Goal: Task Accomplishment & Management: Manage account settings

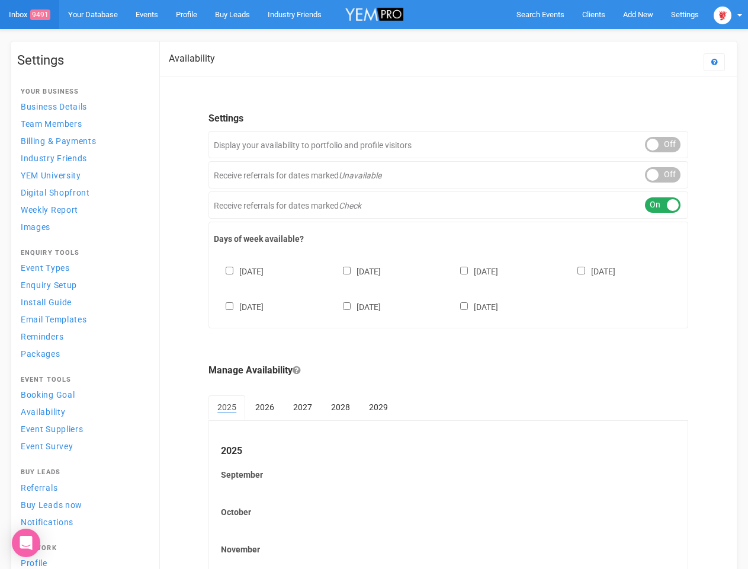
click at [374, 284] on div "[DATE] [DATE] [DATE] [DATE] [DATE] [DATE] [DATE]" at bounding box center [448, 283] width 469 height 71
click at [540, 14] on span "Search Events" at bounding box center [540, 14] width 48 height 9
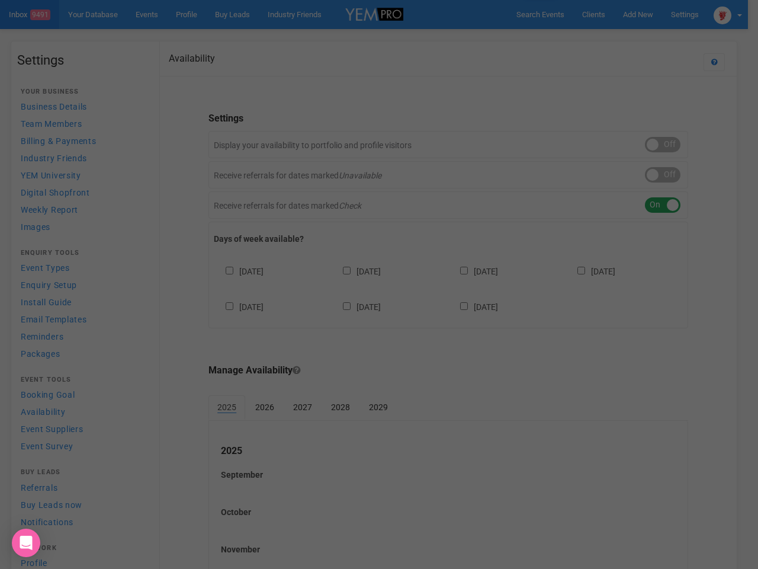
click at [0, 0] on div "Loading..." at bounding box center [0, 0] width 0 height 0
click at [611, 38] on div "Loading..." at bounding box center [379, 284] width 758 height 569
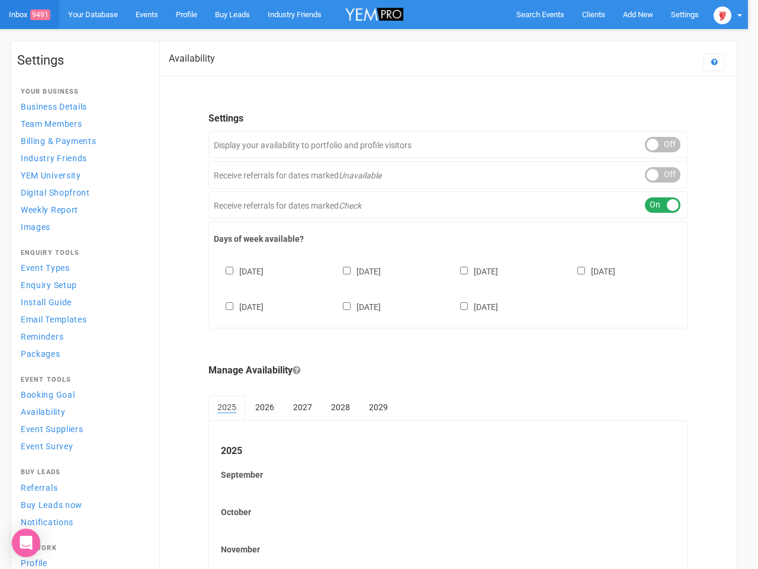
click at [728, 14] on div at bounding box center [379, 284] width 758 height 569
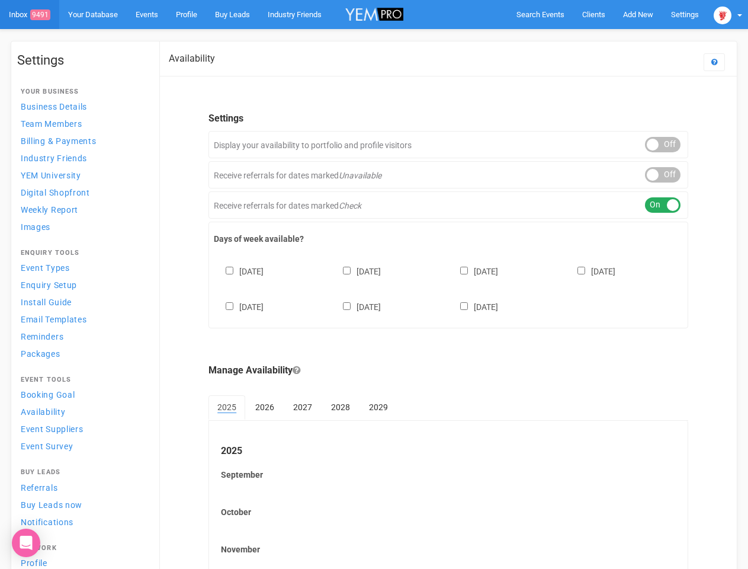
click at [663, 145] on div "ON OFF" at bounding box center [663, 144] width 36 height 15
click at [663, 175] on div "ON OFF" at bounding box center [663, 174] width 36 height 15
click at [663, 205] on div "ON OFF" at bounding box center [663, 204] width 36 height 15
click at [448, 287] on div "[DATE] [DATE] [DATE] [DATE] [DATE] [DATE] [DATE]" at bounding box center [448, 283] width 469 height 71
